Goal: Task Accomplishment & Management: Use online tool/utility

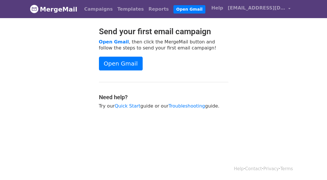
click at [70, 14] on link "MergeMail" at bounding box center [53, 9] width 47 height 12
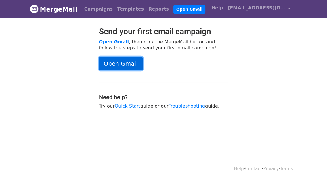
click at [124, 68] on link "Open Gmail" at bounding box center [121, 64] width 44 height 14
